Goal: Task Accomplishment & Management: Use online tool/utility

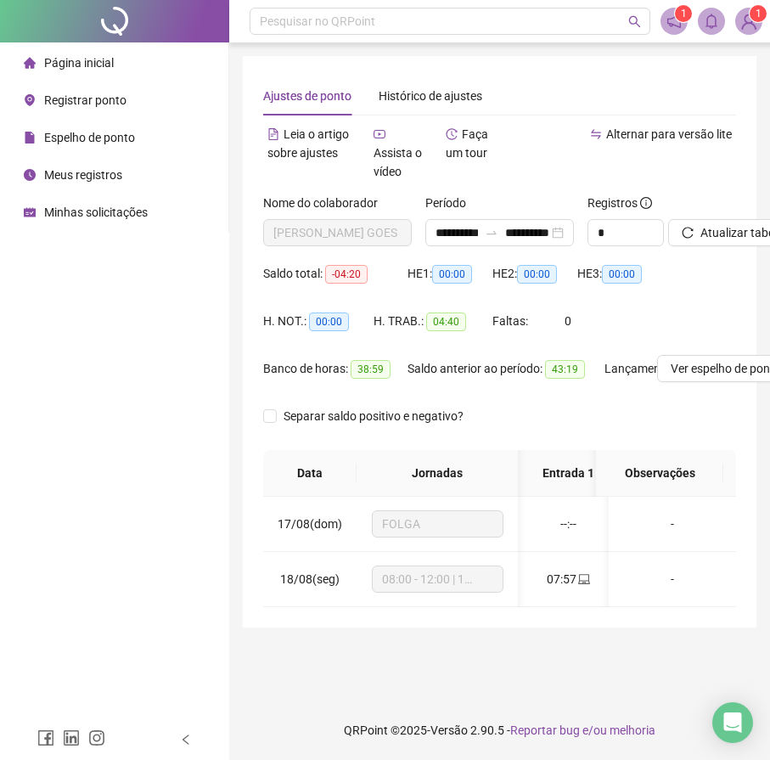
scroll to position [0, 121]
click at [76, 101] on div "Registrar ponto" at bounding box center [75, 100] width 103 height 34
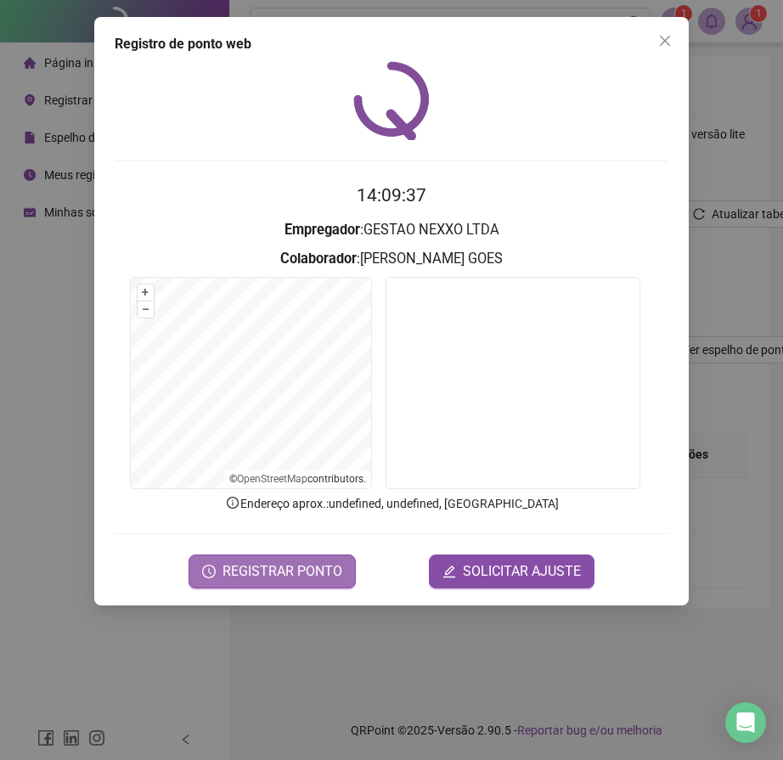
click at [295, 582] on button "REGISTRAR PONTO" at bounding box center [271, 571] width 167 height 34
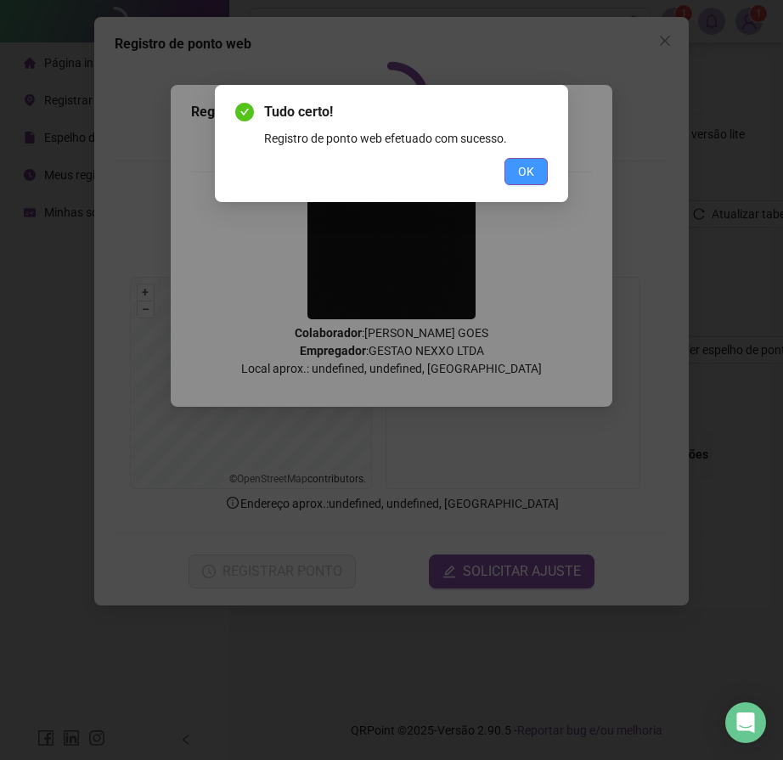
click at [523, 167] on span "OK" at bounding box center [526, 171] width 16 height 19
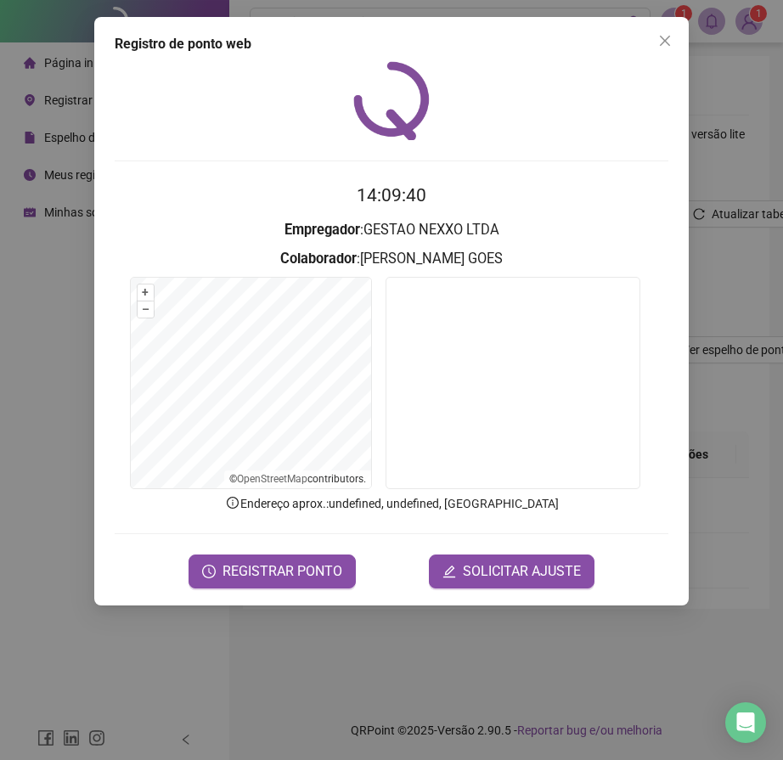
click at [736, 143] on div "Registro de ponto web 14:09:40 Empregador : GESTAO NEXXO LTDA Colaborador : [PE…" at bounding box center [391, 380] width 783 height 760
